Goal: Task Accomplishment & Management: Complete application form

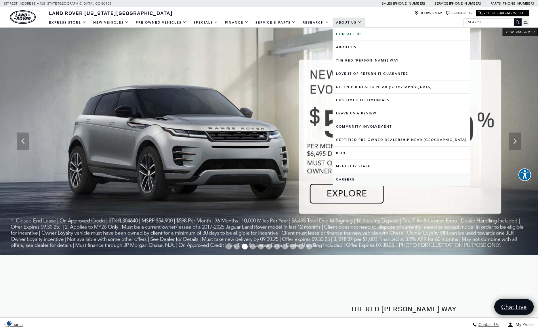
click at [348, 177] on link "Careers" at bounding box center [402, 179] width 138 height 13
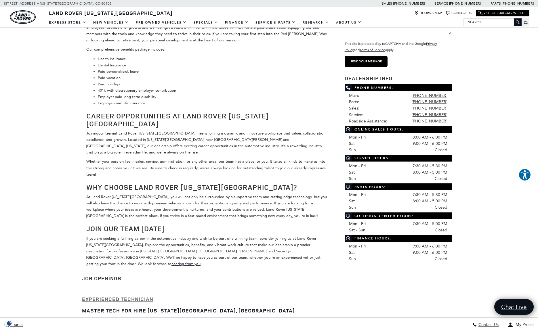
scroll to position [167, 0]
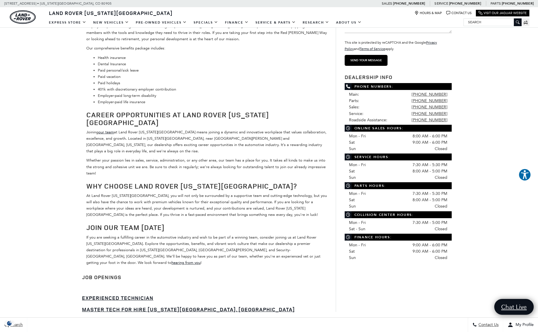
drag, startPoint x: 100, startPoint y: 255, endPoint x: 60, endPoint y: 75, distance: 184.8
click at [58, 76] on div "You Are Here: Home > Careers Careers Join a Winning Team at Land Rover Colorado…" at bounding box center [269, 175] width 538 height 629
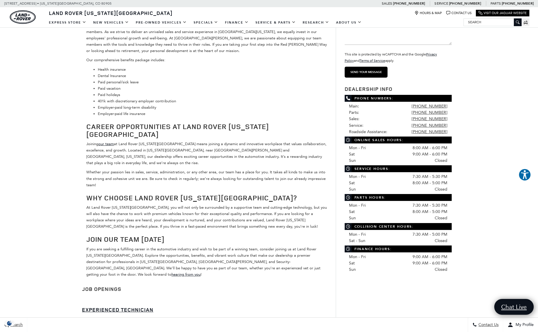
scroll to position [0, 0]
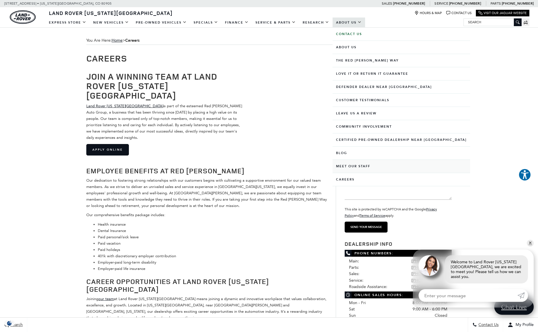
click at [360, 166] on link "Meet Our Staff" at bounding box center [402, 166] width 138 height 13
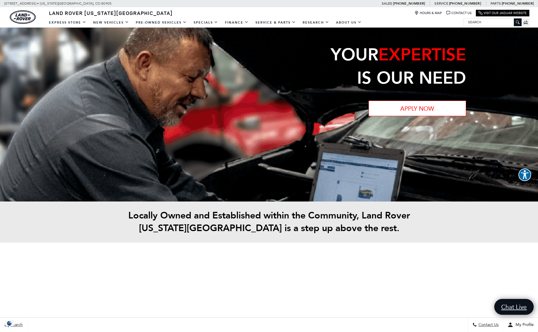
click at [411, 109] on link "APPLY NOW" at bounding box center [418, 109] width 98 height 16
click at [418, 108] on link "APPLY NOW" at bounding box center [418, 109] width 98 height 16
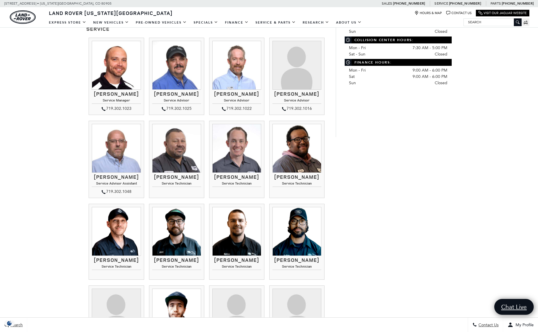
scroll to position [289, 0]
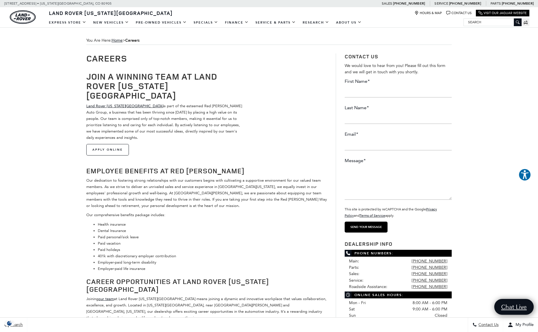
click at [101, 144] on link "Apply Online" at bounding box center [107, 150] width 43 height 12
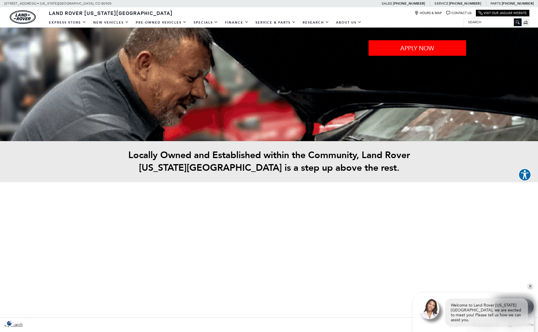
scroll to position [22, 0]
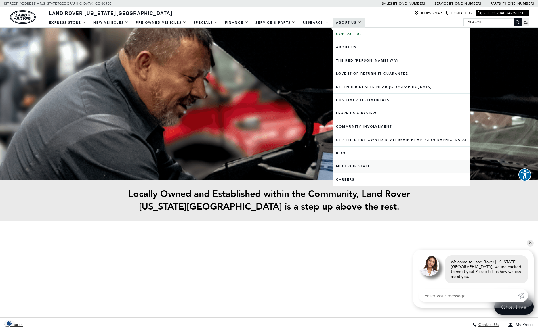
click at [366, 165] on link "Meet Our Staff" at bounding box center [402, 166] width 138 height 13
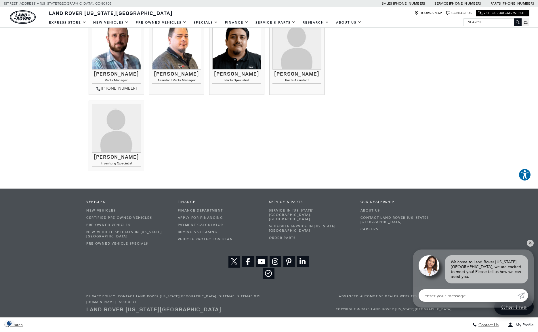
scroll to position [700, 0]
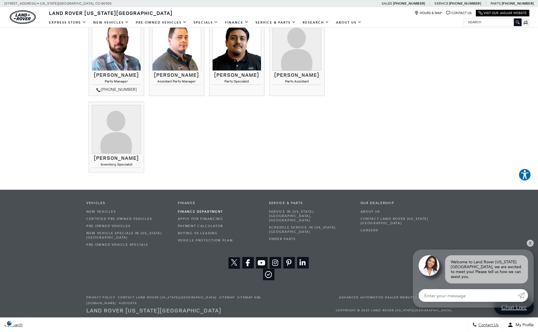
click at [190, 209] on link "Finance Department" at bounding box center [219, 211] width 83 height 7
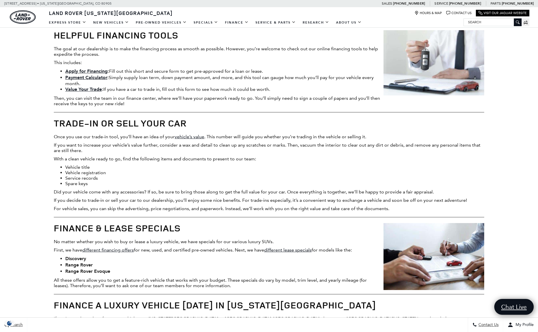
scroll to position [63, 0]
